Goal: Navigation & Orientation: Find specific page/section

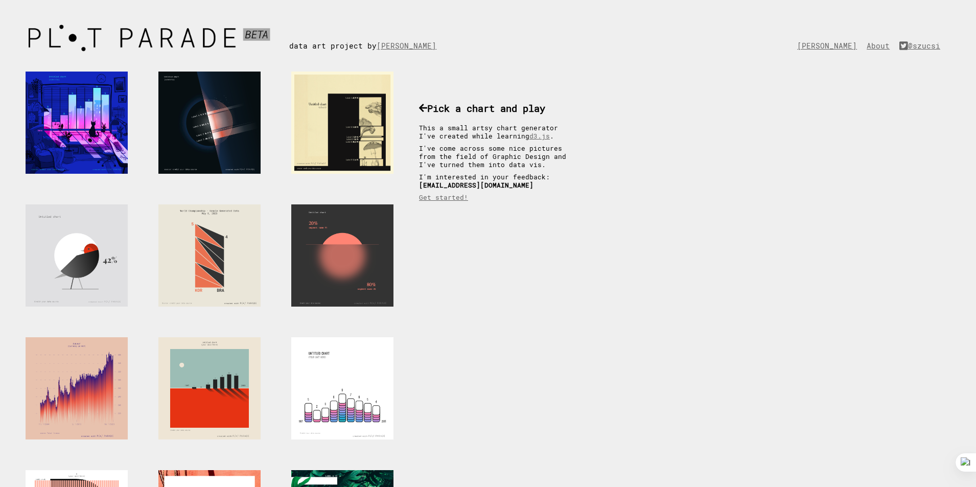
click at [342, 123] on div at bounding box center [342, 123] width 102 height 102
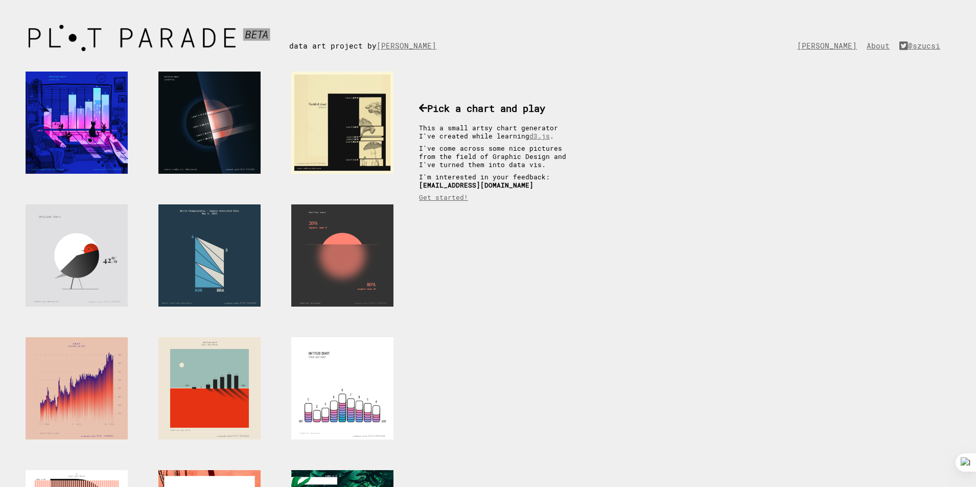
click at [215, 265] on div at bounding box center [209, 255] width 102 height 102
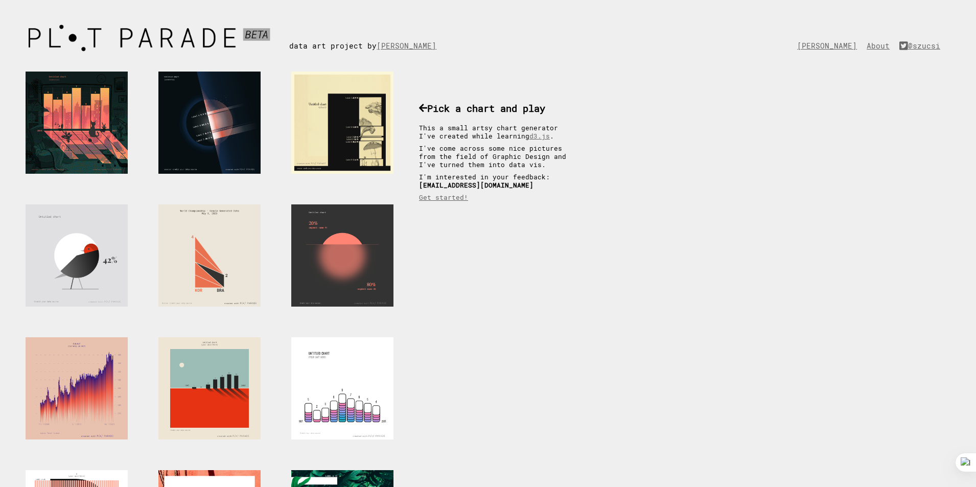
click at [88, 125] on div at bounding box center [77, 123] width 102 height 102
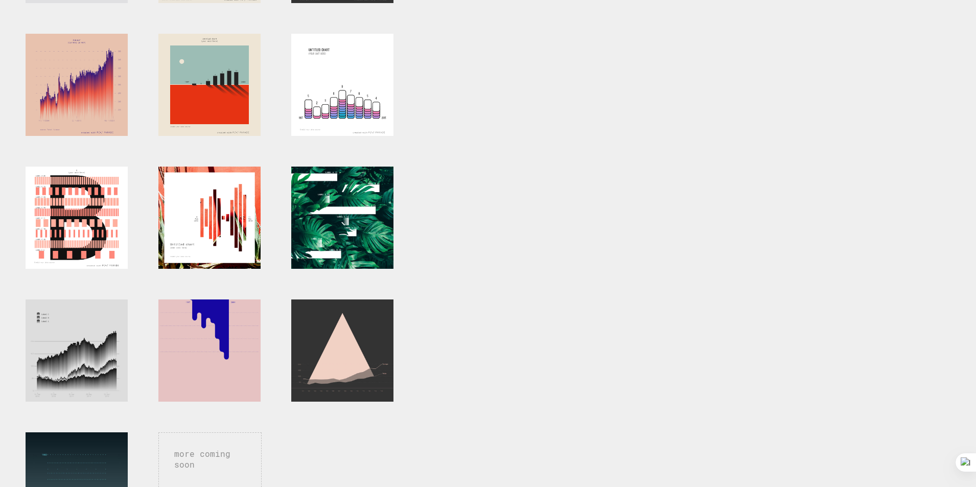
scroll to position [307, 0]
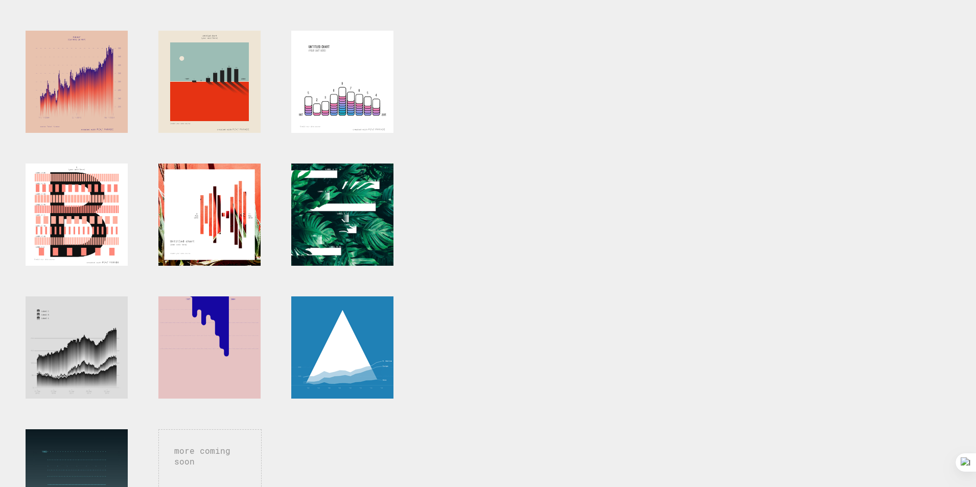
click at [326, 319] on div at bounding box center [342, 347] width 102 height 102
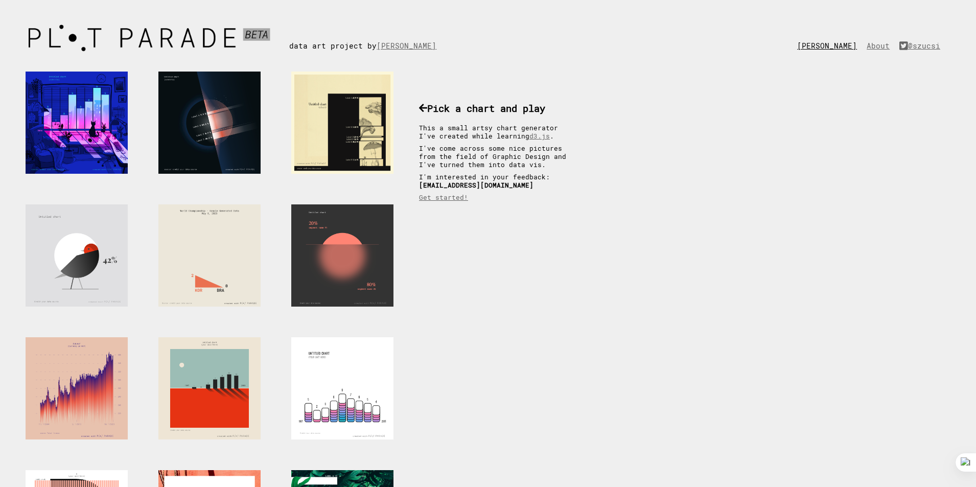
click at [799, 47] on link "[PERSON_NAME]" at bounding box center [829, 46] width 65 height 10
